Goal: Find specific page/section: Find specific page/section

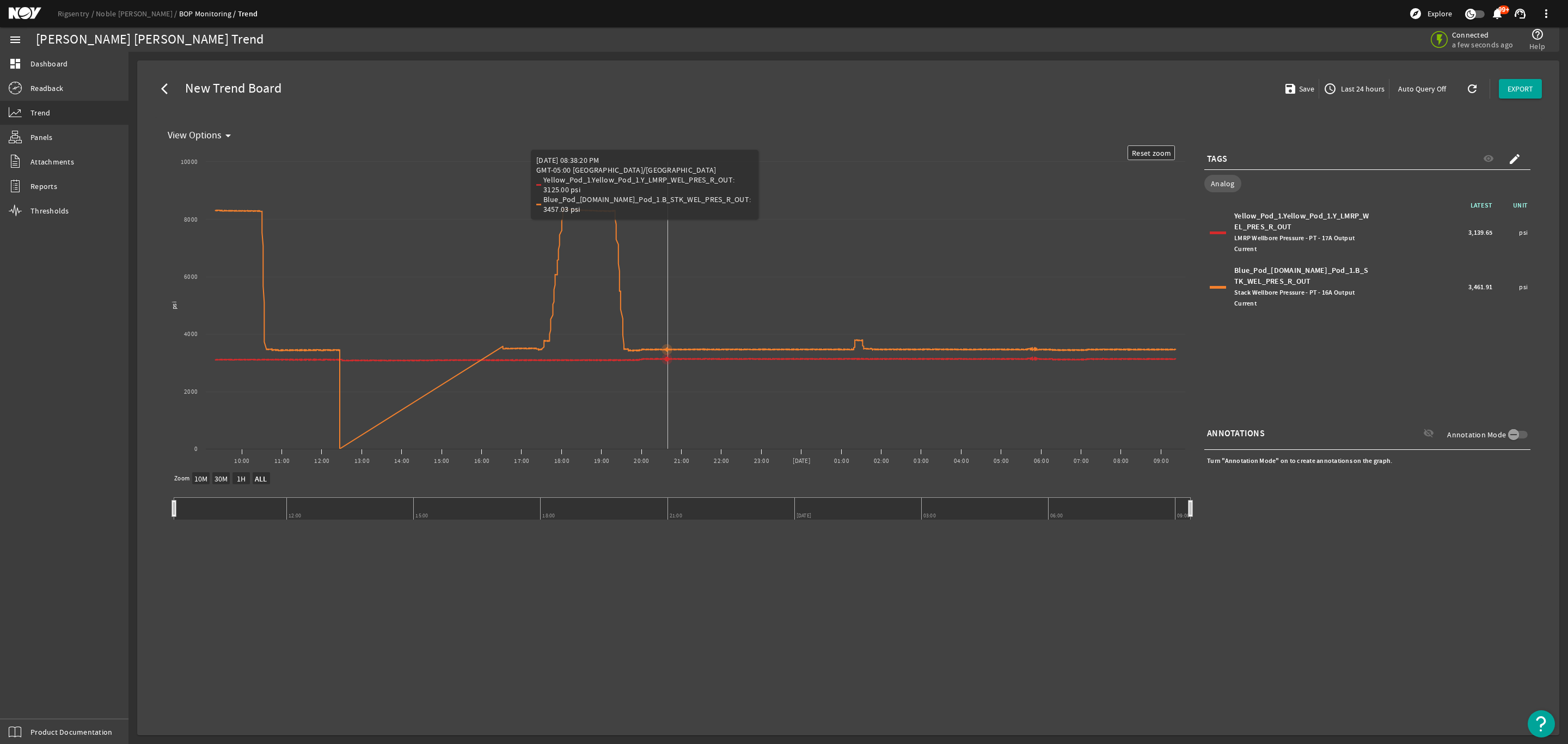
select select "ALL"
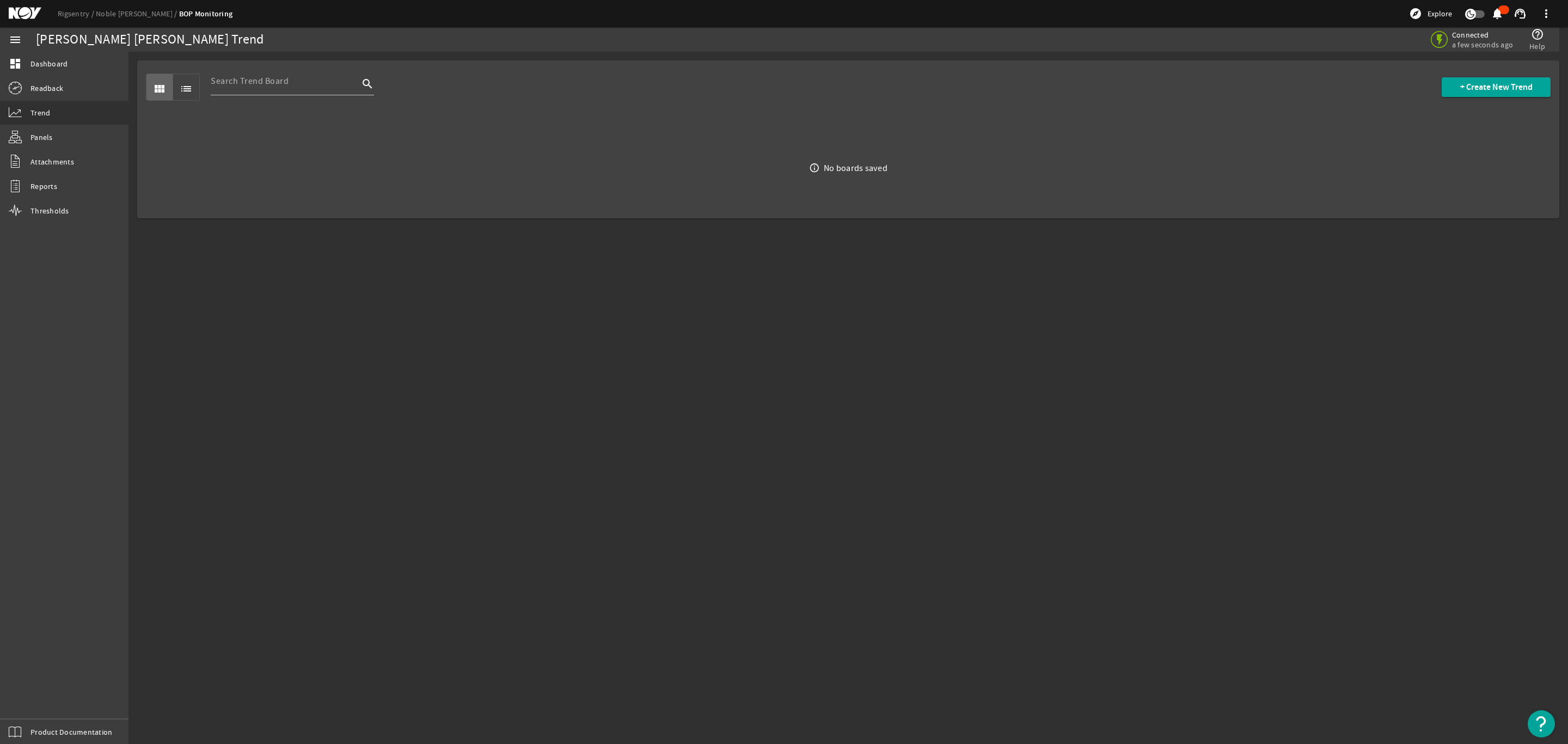
click at [32, 10] on mat-icon at bounding box center [33, 13] width 49 height 13
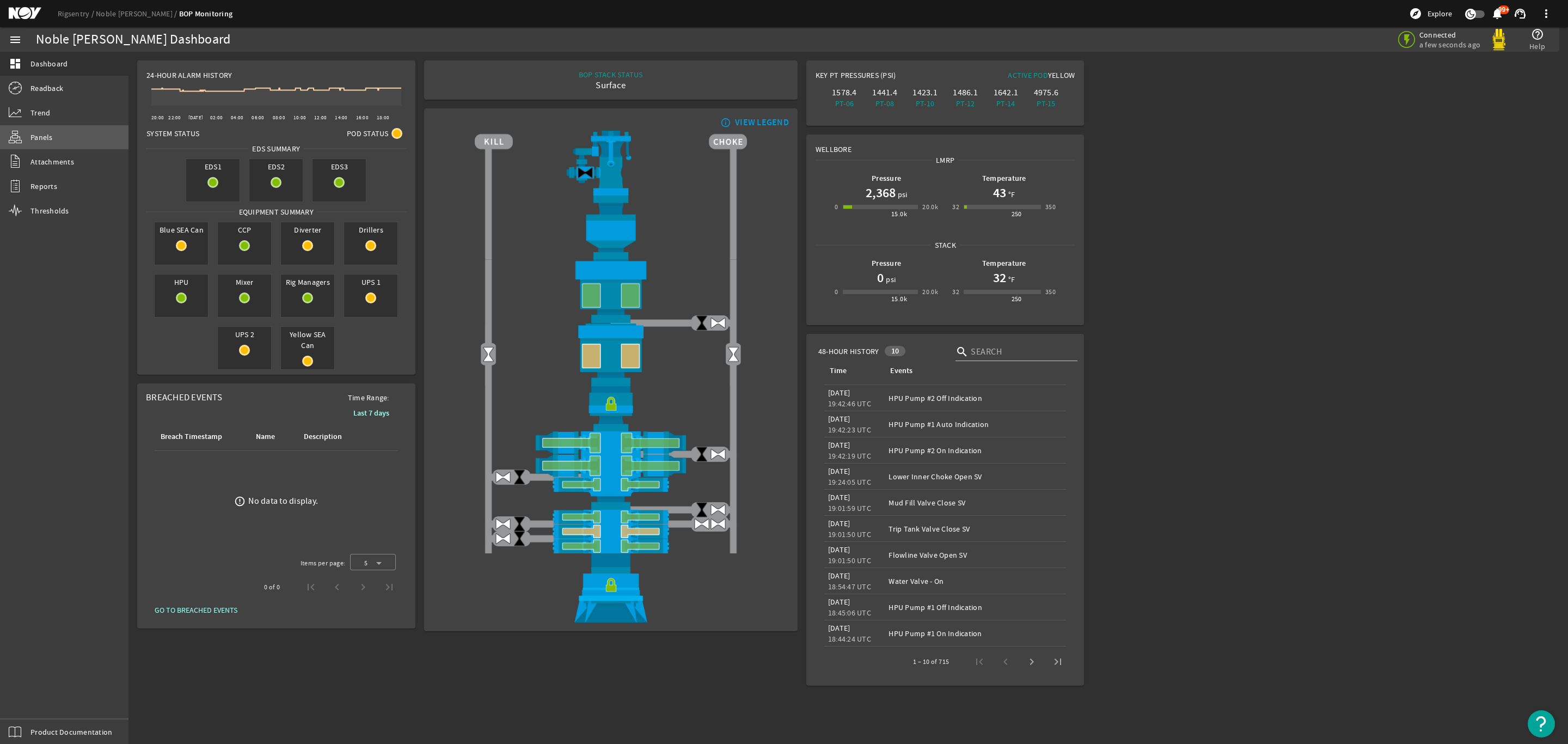
click at [39, 136] on span "Panels" at bounding box center [42, 137] width 23 height 11
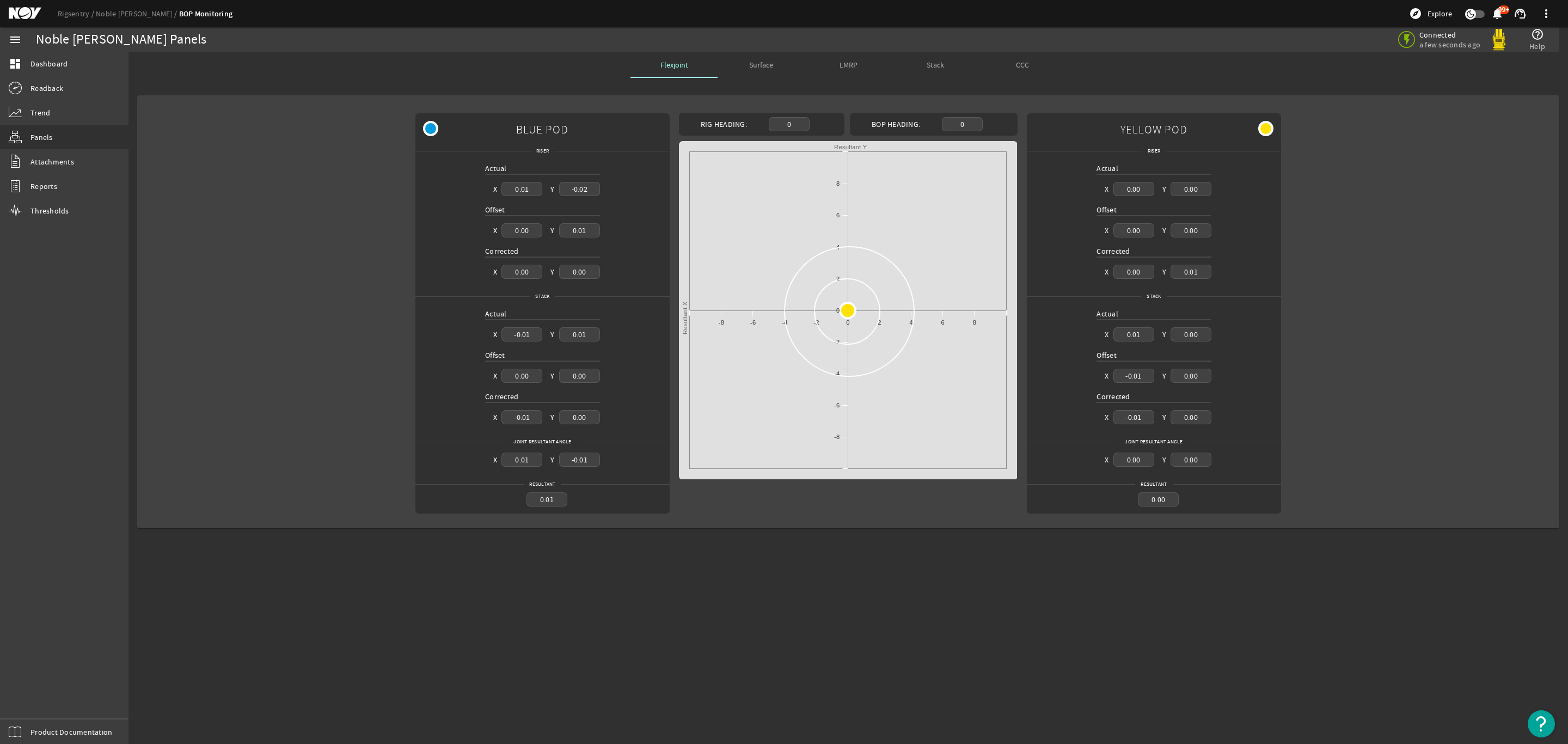
click at [768, 64] on span "Surface" at bounding box center [760, 65] width 24 height 8
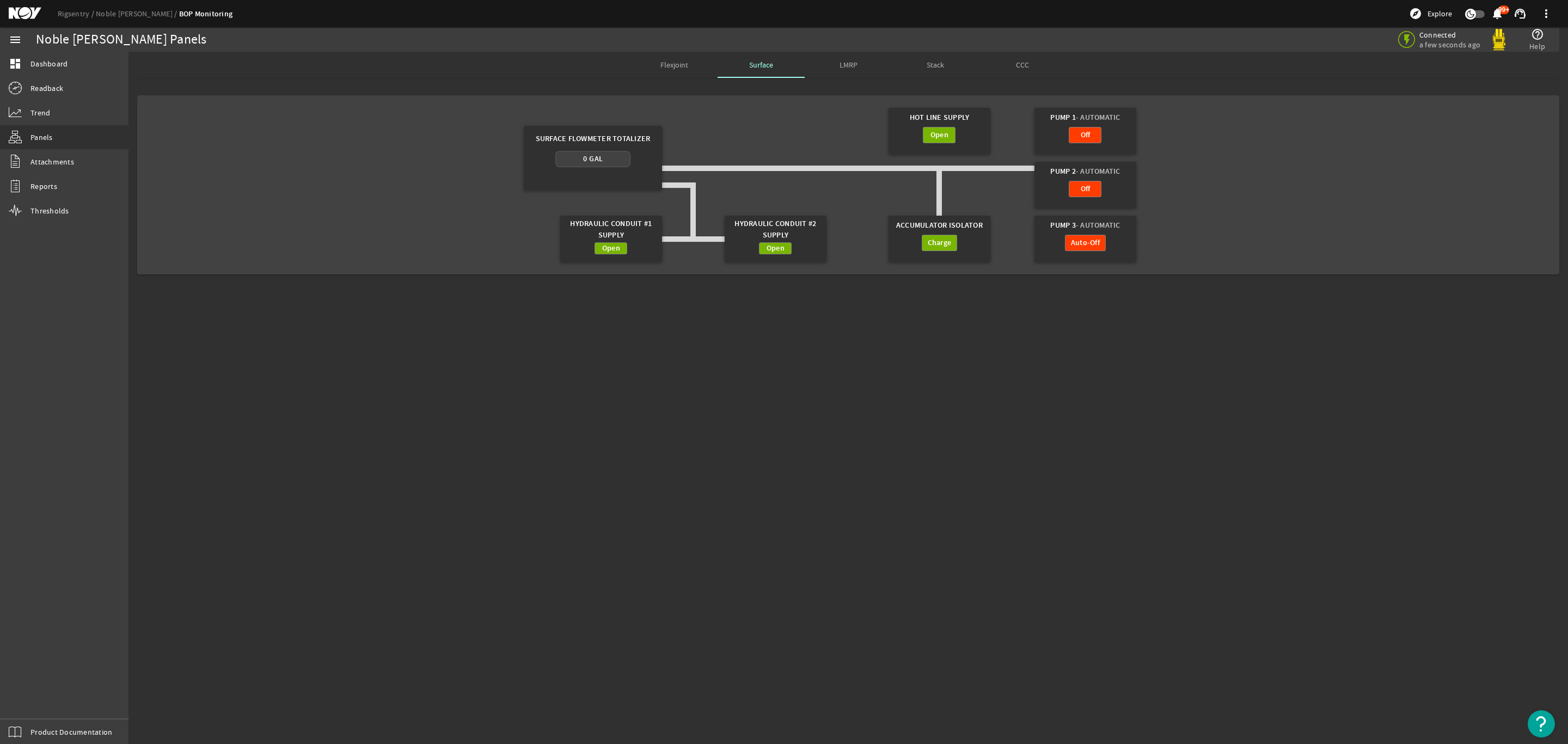
click at [18, 11] on mat-icon at bounding box center [33, 13] width 49 height 13
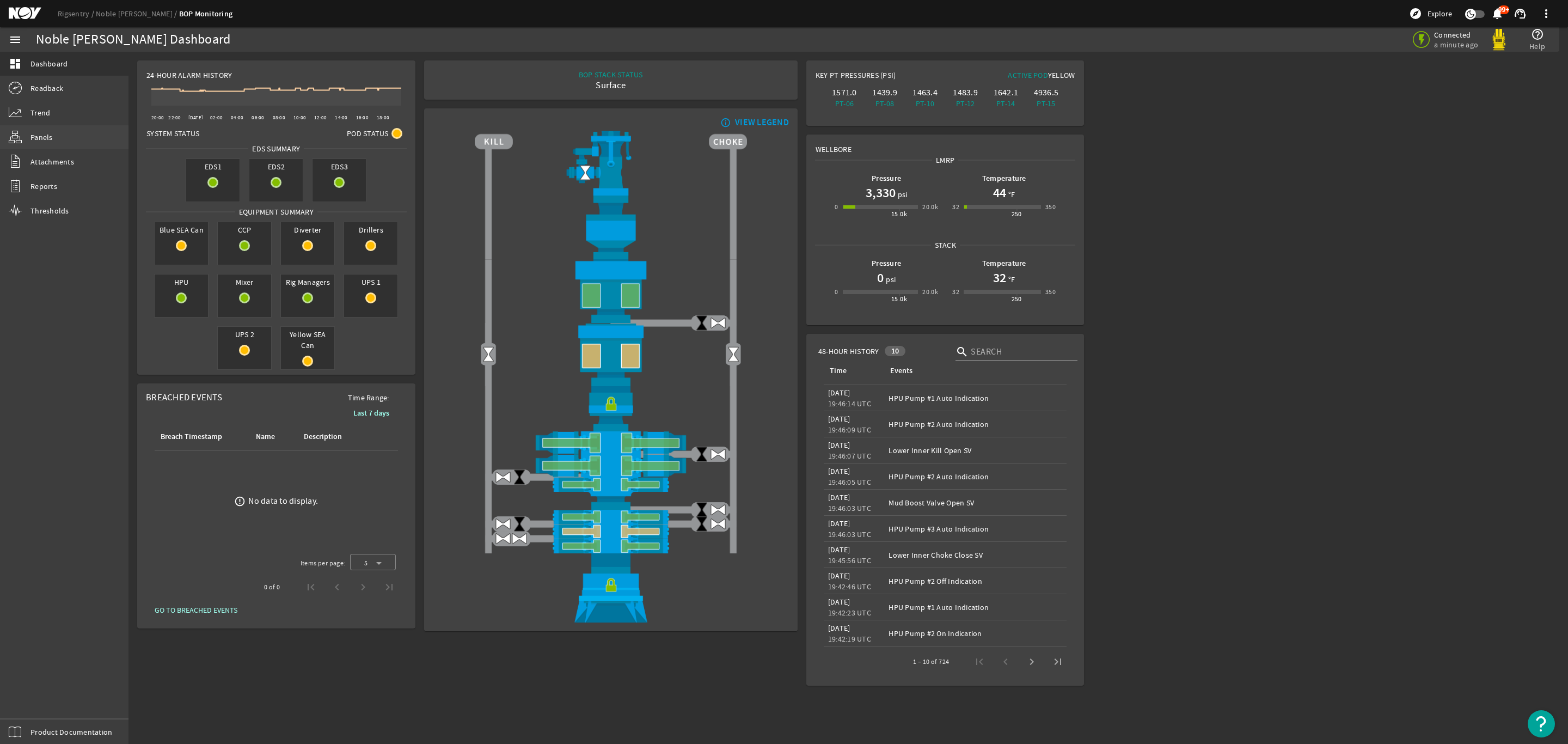
click at [48, 143] on link "Panels" at bounding box center [64, 137] width 129 height 24
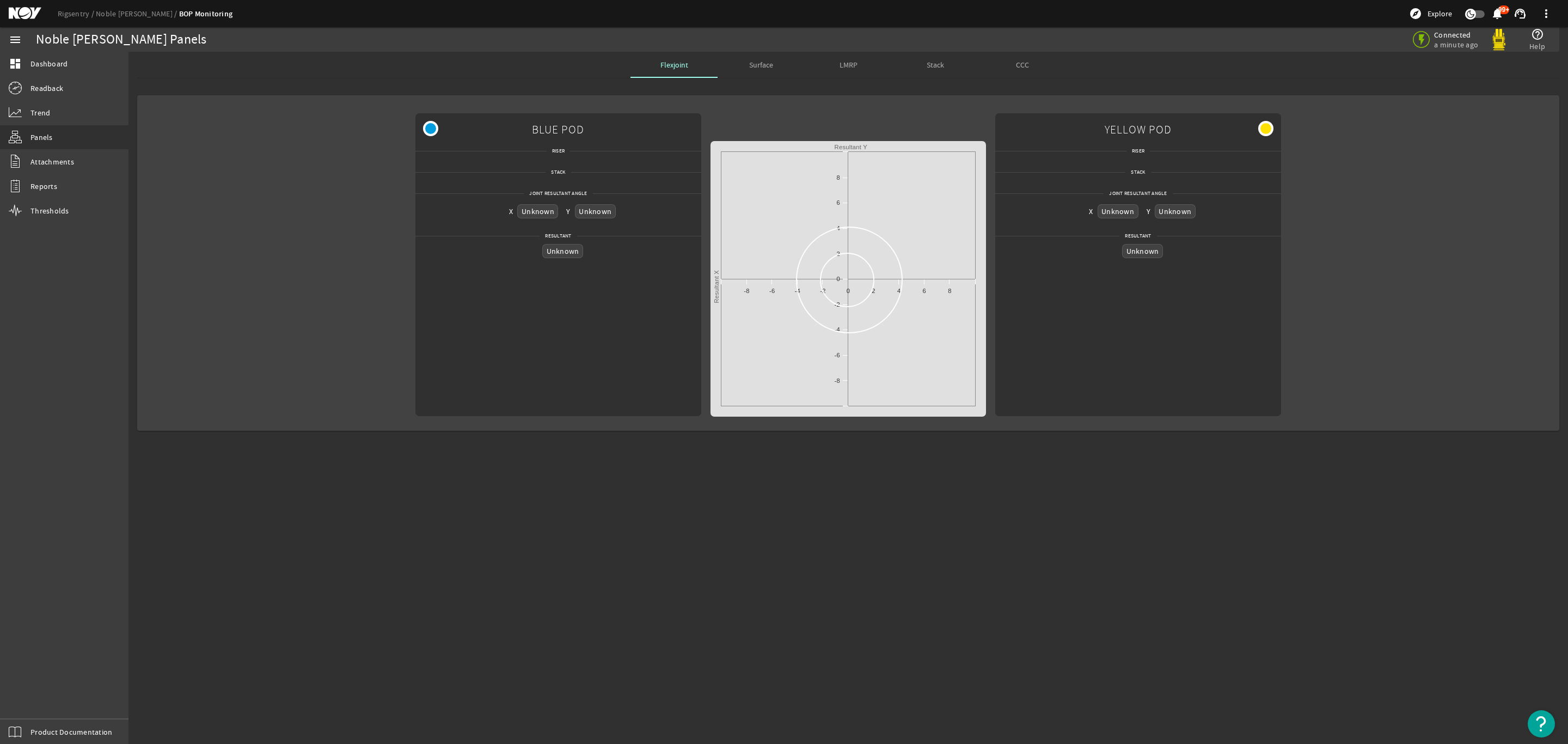
click at [753, 69] on span "Surface" at bounding box center [760, 65] width 24 height 26
